Goal: Entertainment & Leisure: Consume media (video, audio)

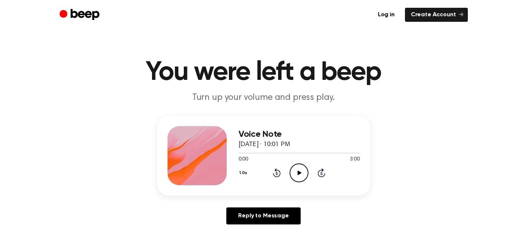
click at [295, 169] on icon "Play Audio" at bounding box center [298, 172] width 19 height 19
click at [275, 153] on div at bounding box center [298, 153] width 121 height 1
click at [296, 171] on icon "Pause Audio" at bounding box center [298, 172] width 19 height 19
click at [302, 173] on icon "Play Audio" at bounding box center [298, 172] width 19 height 19
click at [292, 169] on icon "Pause Audio" at bounding box center [298, 172] width 19 height 19
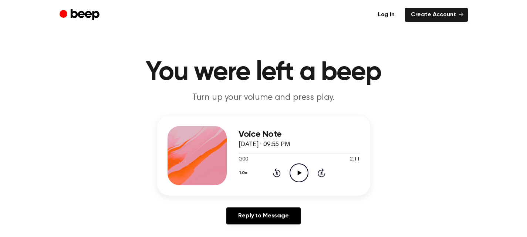
click at [296, 171] on icon "Play Audio" at bounding box center [298, 172] width 19 height 19
click at [296, 172] on icon "Pause Audio" at bounding box center [298, 172] width 19 height 19
click at [298, 170] on icon "Play Audio" at bounding box center [298, 172] width 19 height 19
click at [305, 172] on icon "Pause Audio" at bounding box center [298, 172] width 19 height 19
click at [292, 164] on icon "Play Audio" at bounding box center [298, 172] width 19 height 19
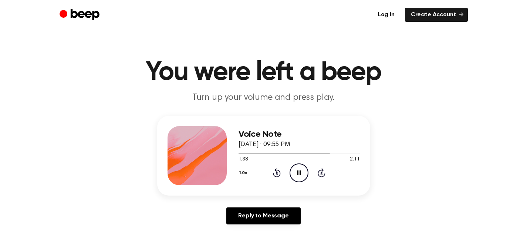
click at [301, 171] on icon "Pause Audio" at bounding box center [298, 172] width 19 height 19
click at [297, 174] on icon "Play Audio" at bounding box center [298, 172] width 19 height 19
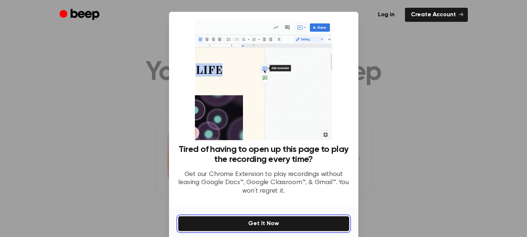
click at [266, 222] on button "Get It Now" at bounding box center [263, 224] width 171 height 16
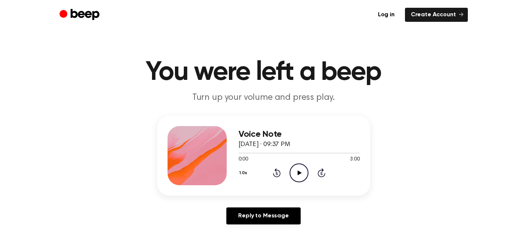
click at [300, 166] on icon "Play Audio" at bounding box center [298, 172] width 19 height 19
click at [299, 176] on icon "Pause Audio" at bounding box center [298, 172] width 19 height 19
click at [299, 176] on icon "Play Audio" at bounding box center [298, 172] width 19 height 19
click at [301, 168] on icon "Pause Audio" at bounding box center [298, 172] width 19 height 19
